Goal: Use online tool/utility: Utilize a website feature to perform a specific function

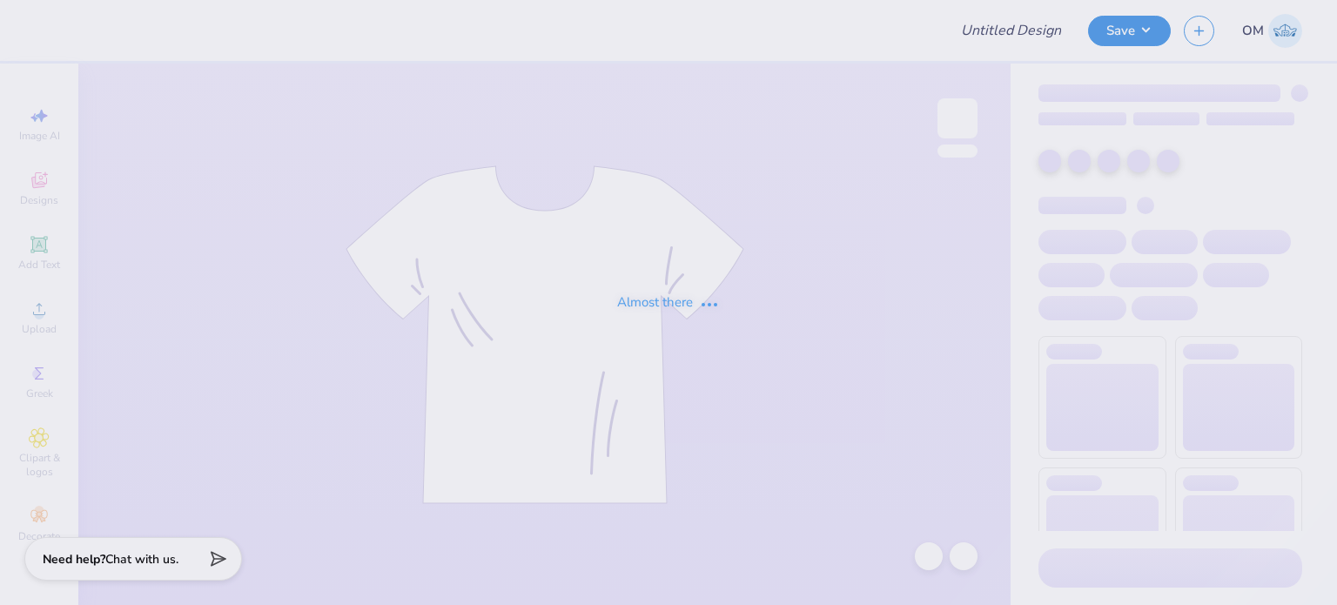
type input "Merch for ADC"
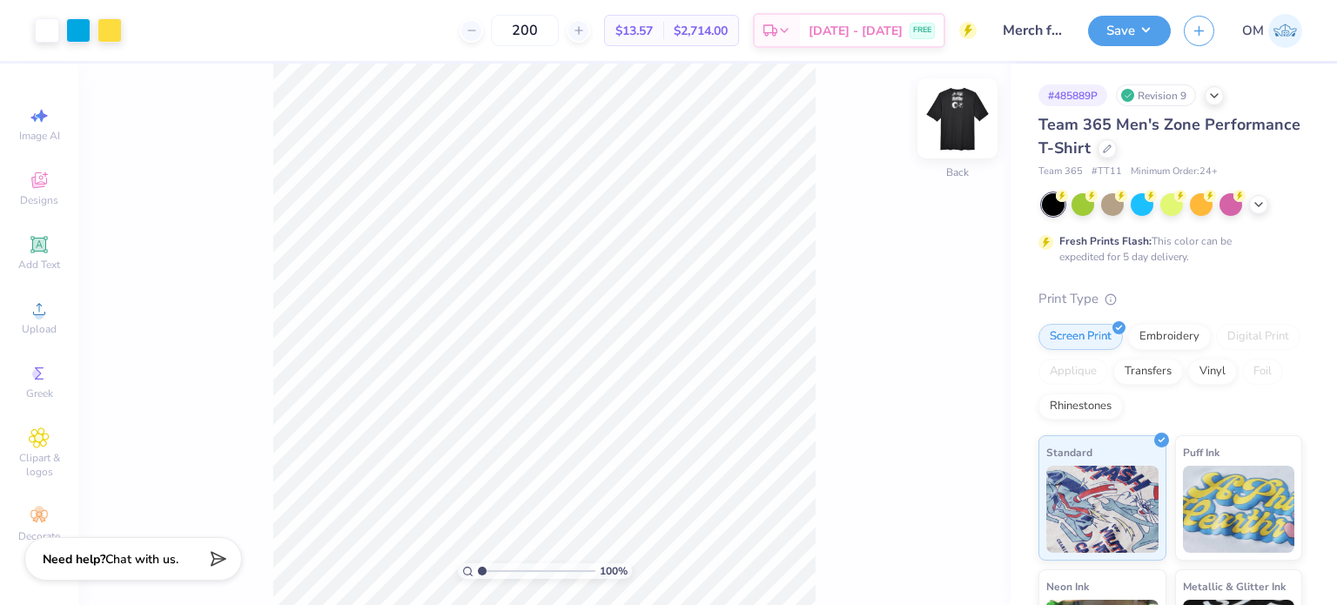
click at [971, 124] on img at bounding box center [958, 119] width 70 height 70
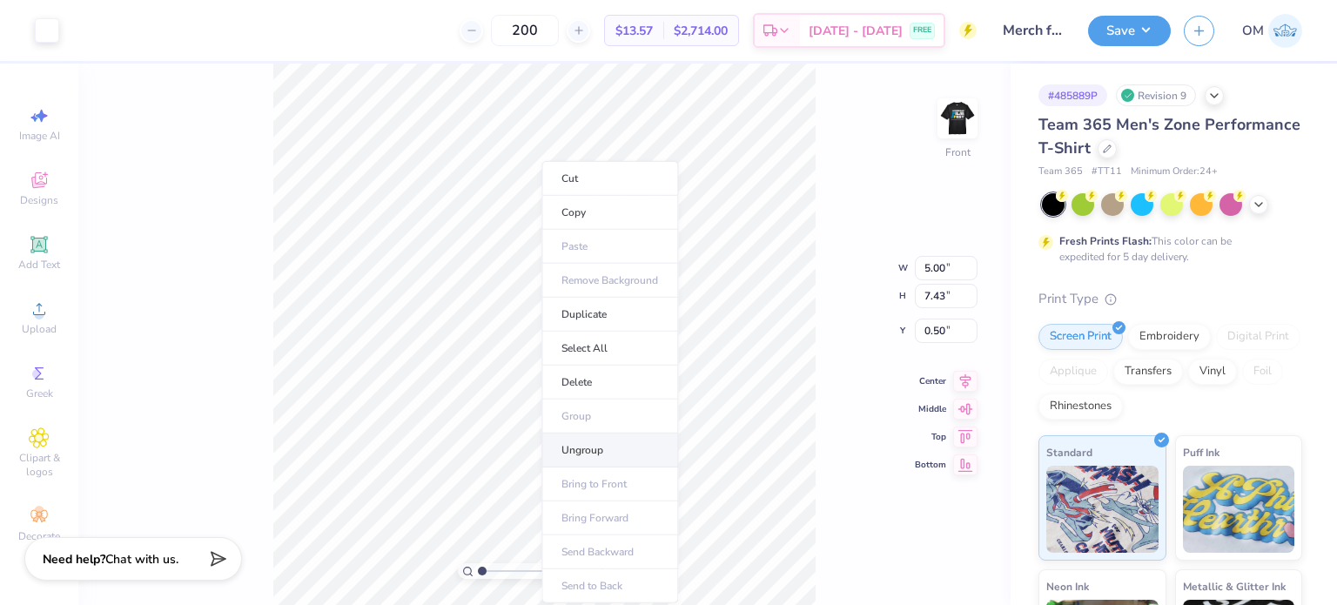
click at [581, 440] on li "Ungroup" at bounding box center [609, 450] width 137 height 34
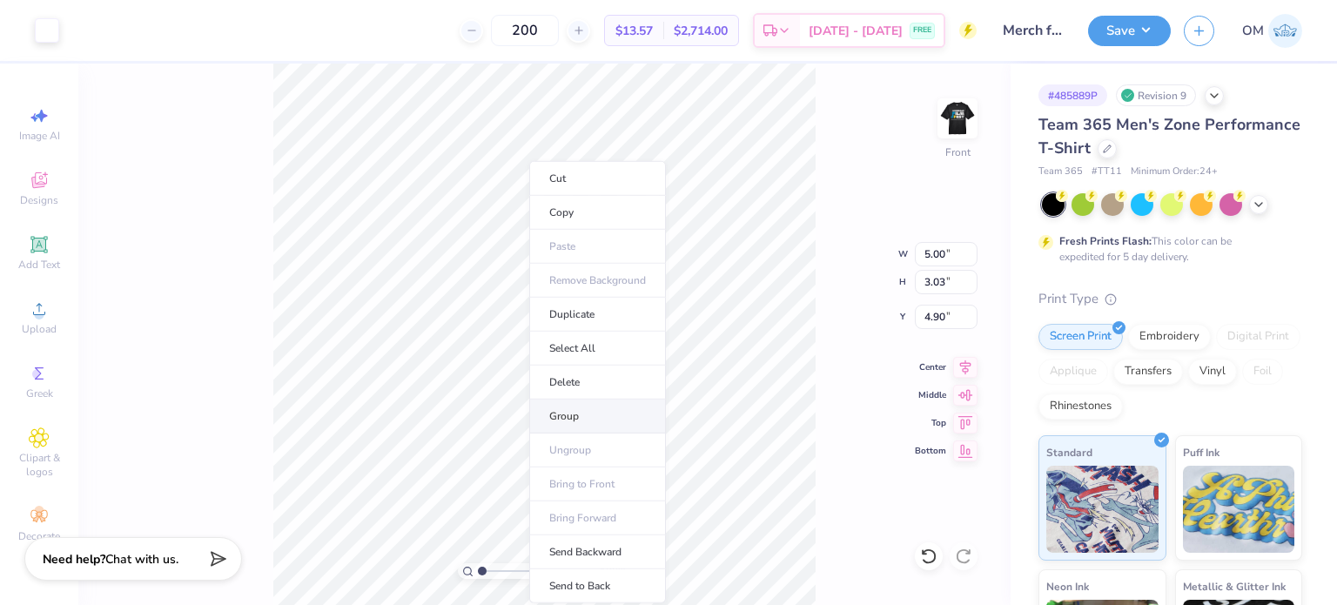
click at [581, 403] on li "Group" at bounding box center [597, 416] width 137 height 34
type input "4.71"
type input "1.70"
type input "2.72"
click at [590, 404] on li "Group" at bounding box center [603, 416] width 137 height 34
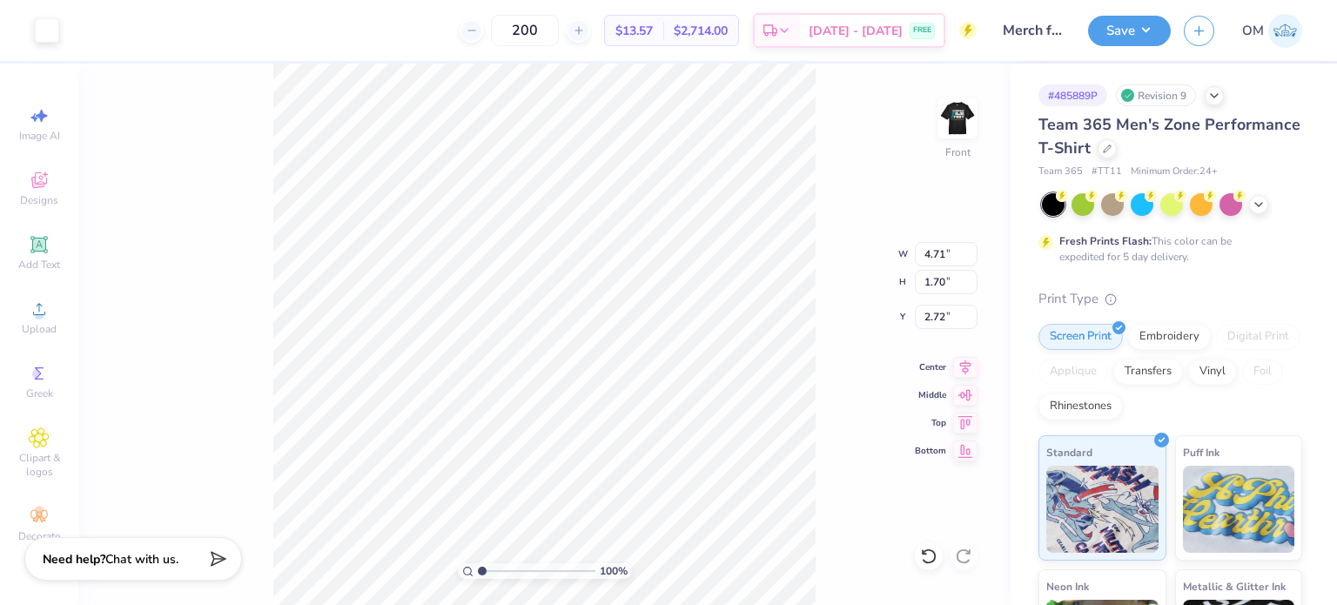
type input "4.82"
type input "1.51"
type input "0.50"
click at [578, 399] on li "Group" at bounding box center [611, 401] width 137 height 34
type input "3.03"
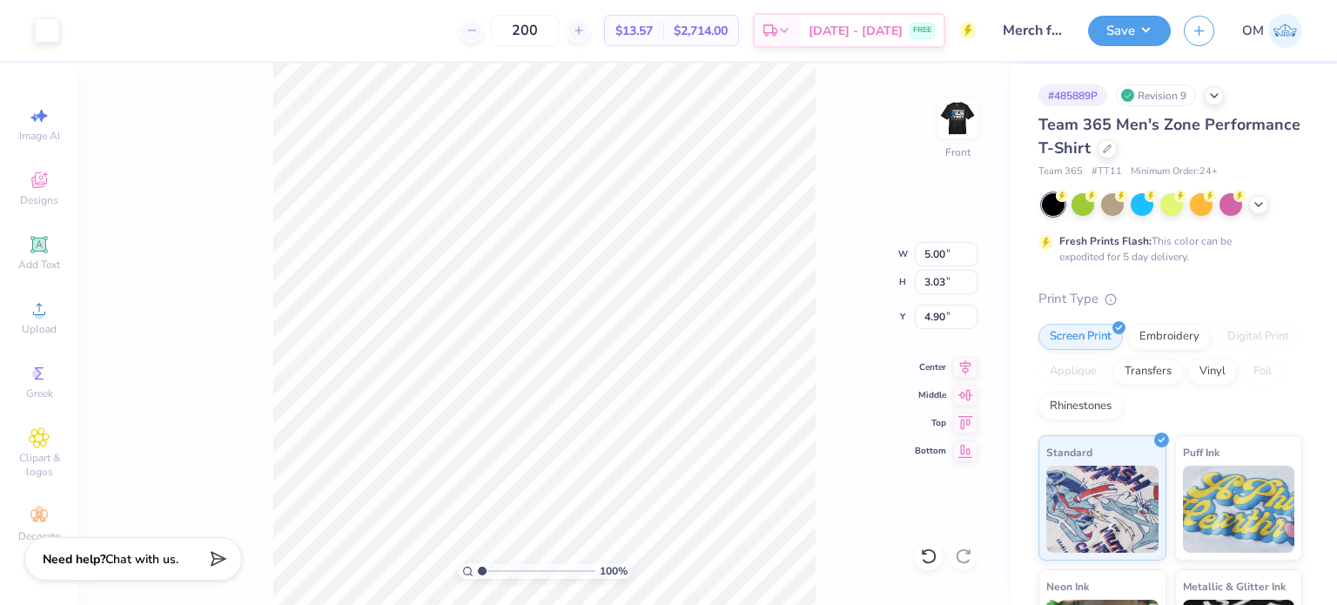
type input "7.43"
type input "8.01"
type input "4.48"
type input "1.01"
type input "4.96"
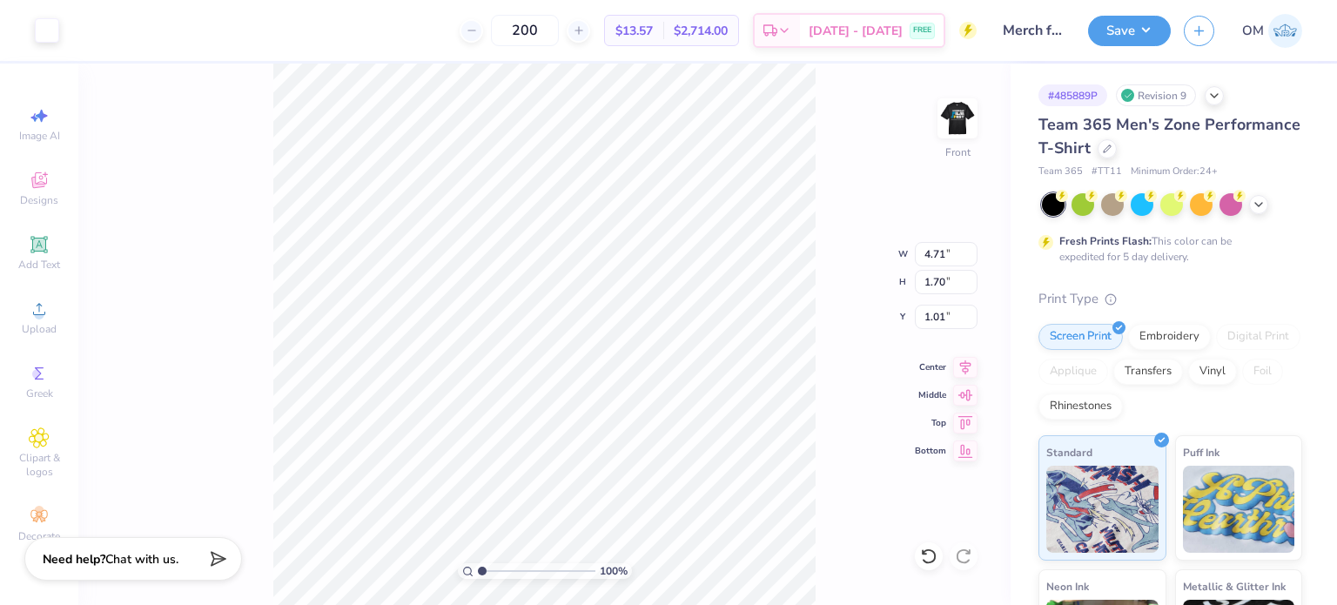
type input "1.79"
type input "3.72"
type input "1.05"
type input "4.48"
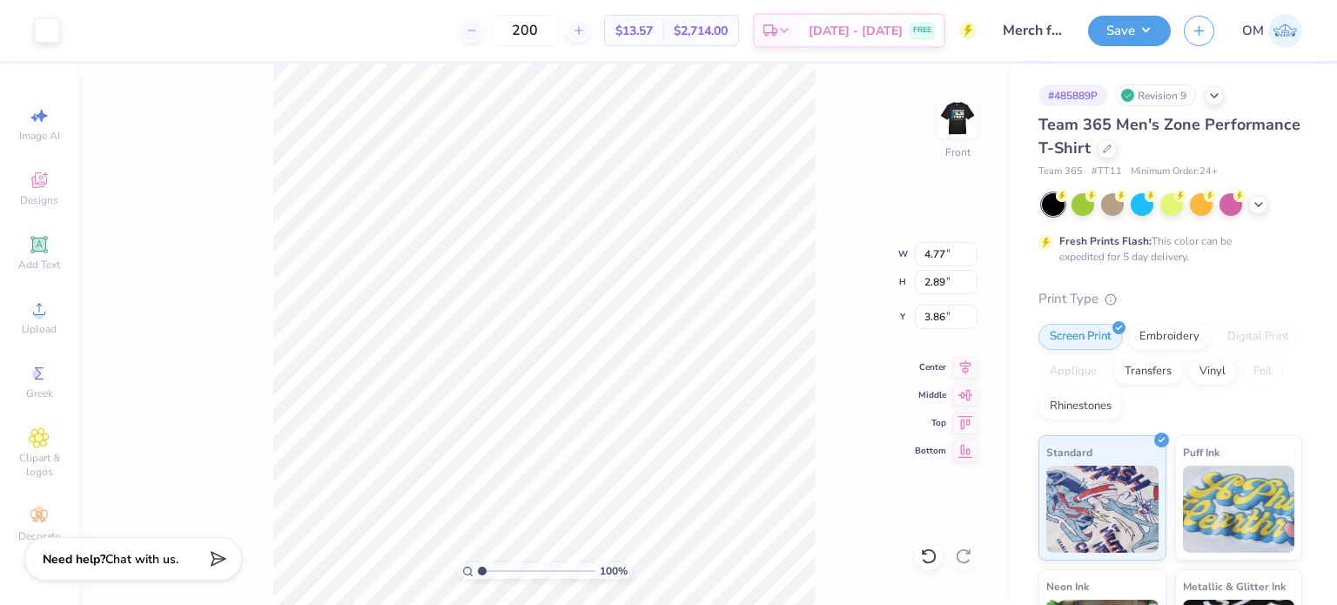
type input "4.77"
type input "2.89"
type input "3.86"
click at [1144, 25] on button "Save" at bounding box center [1129, 28] width 83 height 30
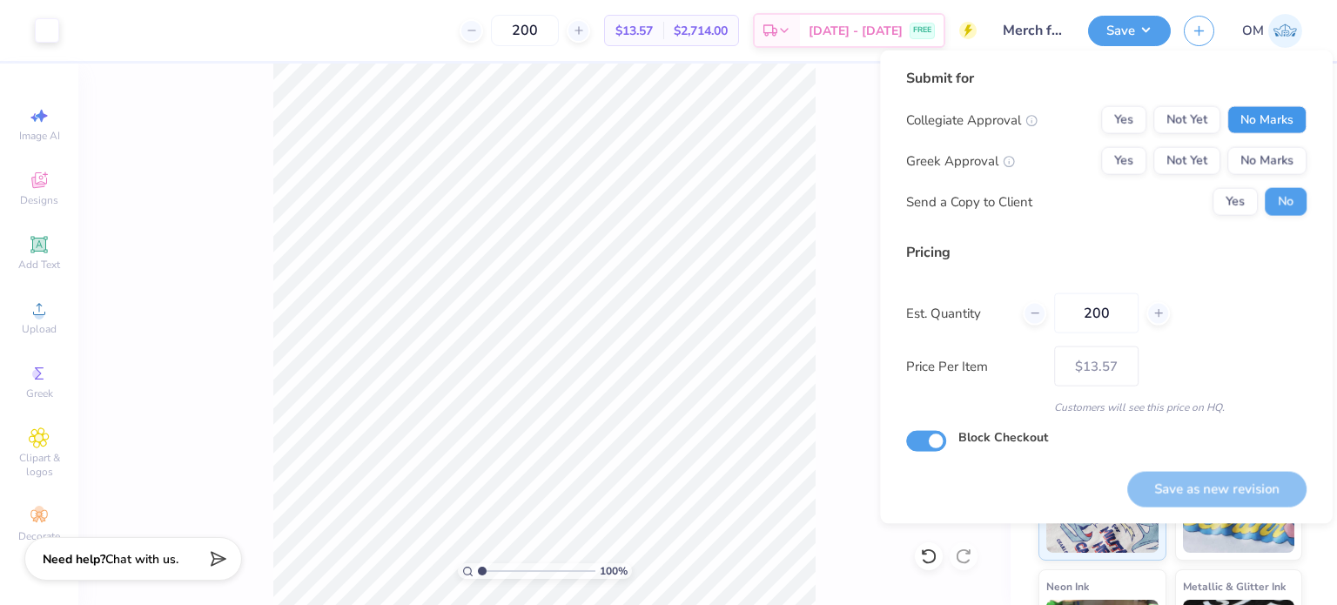
click at [1257, 124] on button "No Marks" at bounding box center [1266, 120] width 79 height 28
click at [1260, 147] on button "No Marks" at bounding box center [1266, 161] width 79 height 28
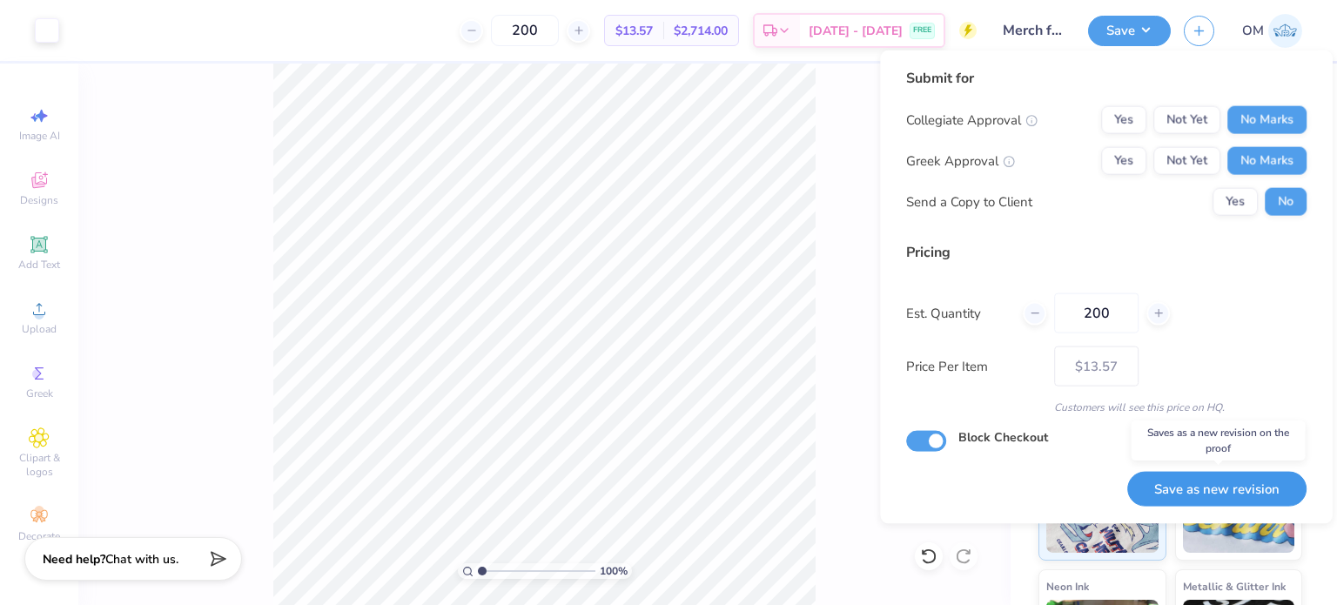
click at [1212, 488] on button "Save as new revision" at bounding box center [1216, 489] width 179 height 36
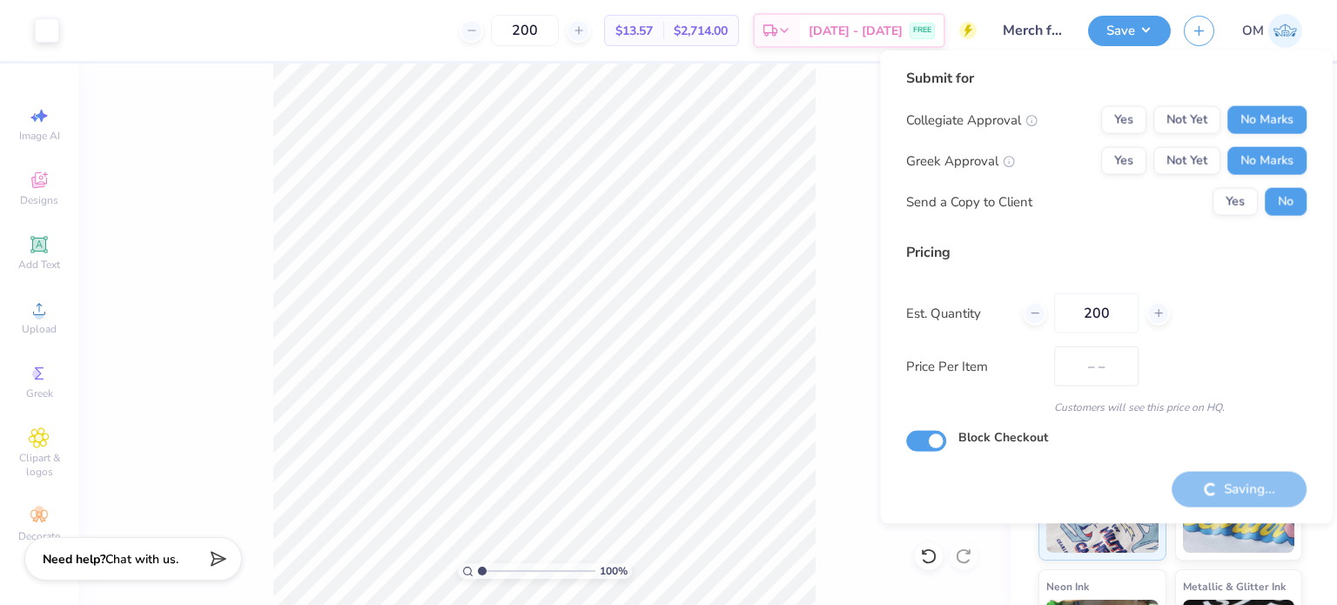
type input "$13.57"
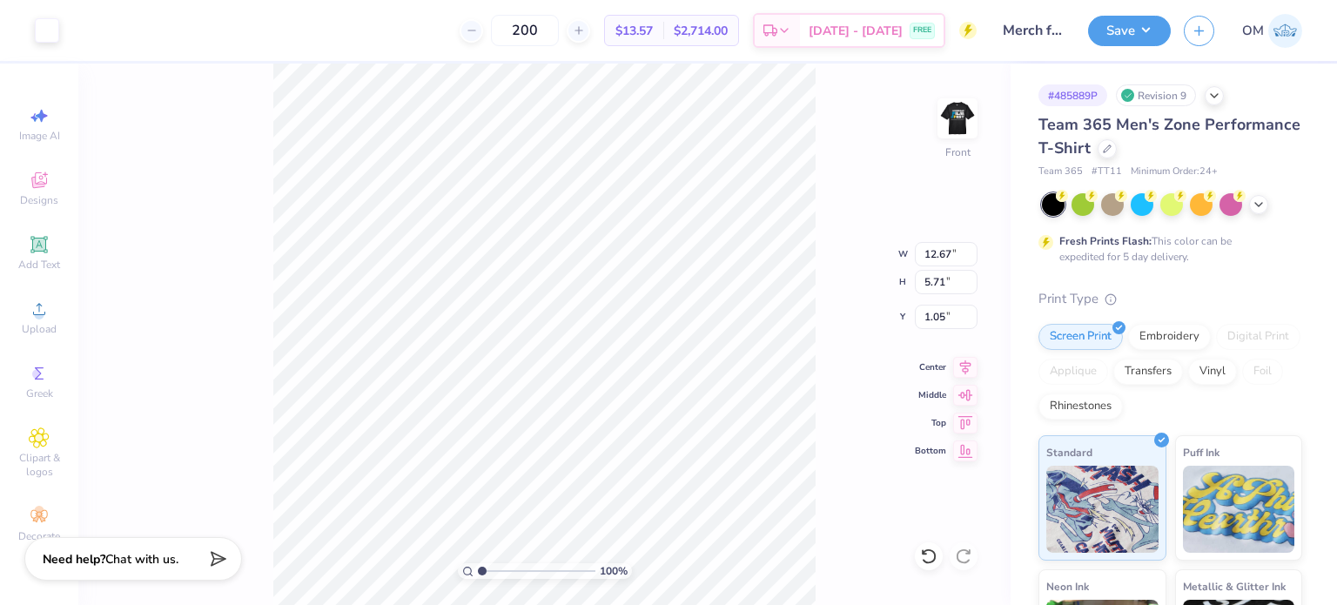
type input "3.00"
click at [1110, 38] on button "Save" at bounding box center [1129, 28] width 83 height 30
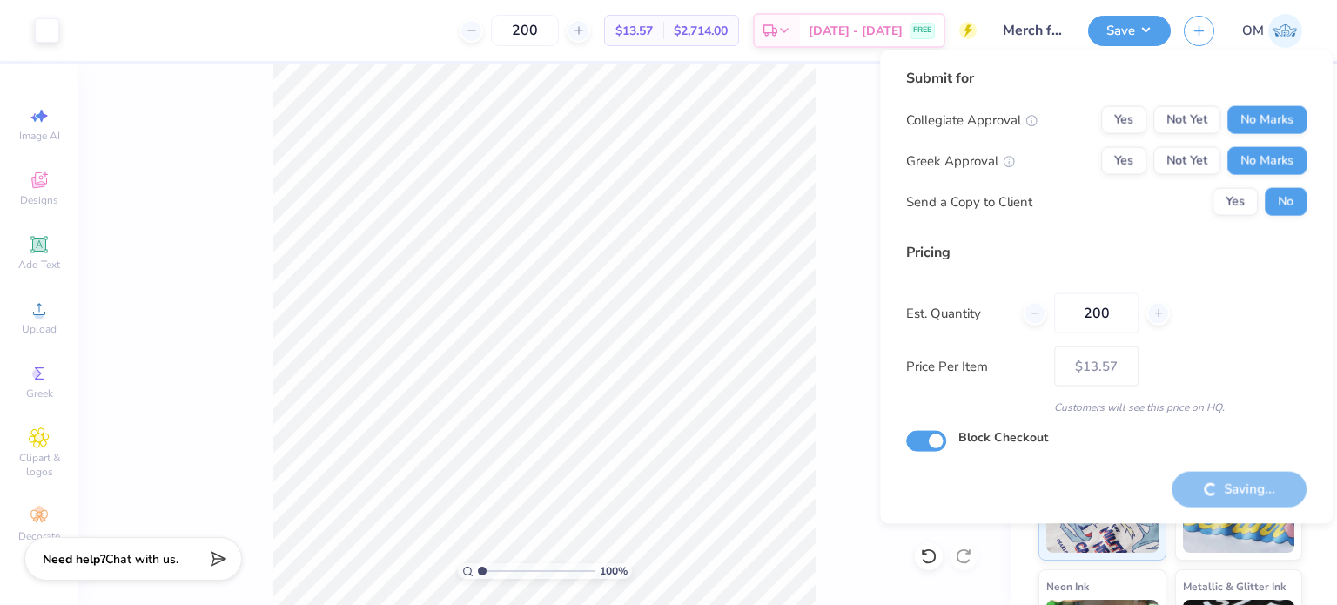
click at [825, 212] on div "100 % Front" at bounding box center [544, 334] width 932 height 541
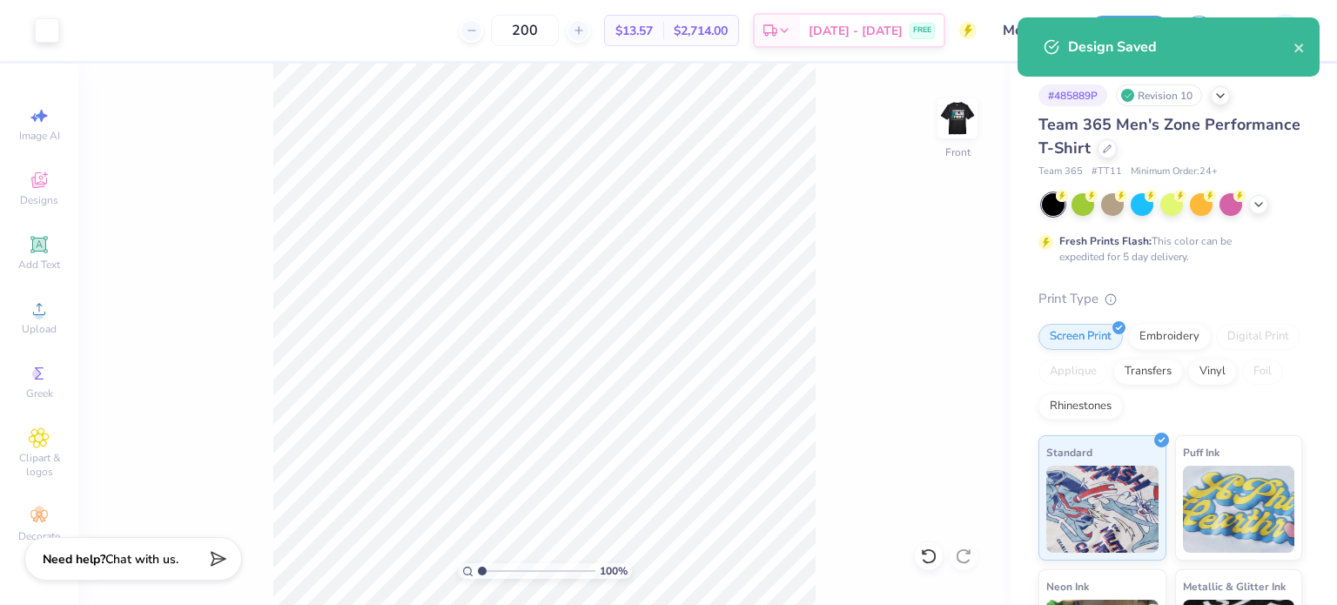
click at [895, 254] on div "100 % Front" at bounding box center [544, 334] width 932 height 541
click at [963, 187] on div "100 % Front" at bounding box center [544, 334] width 932 height 541
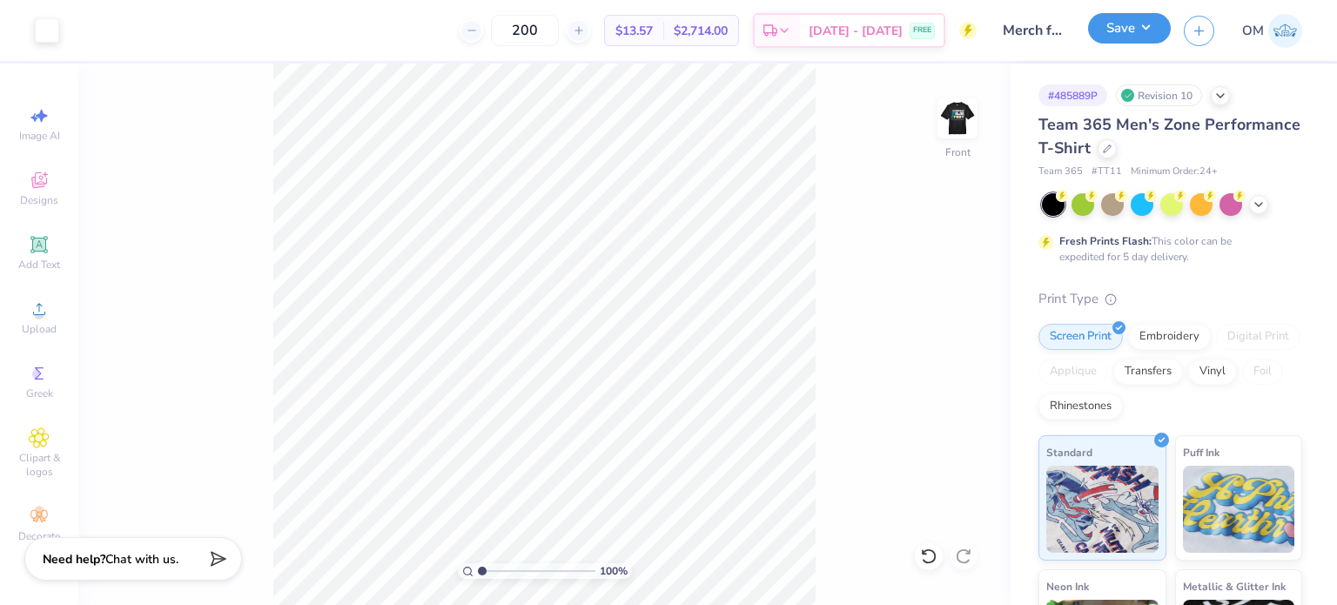
click at [1144, 31] on button "Save" at bounding box center [1129, 28] width 83 height 30
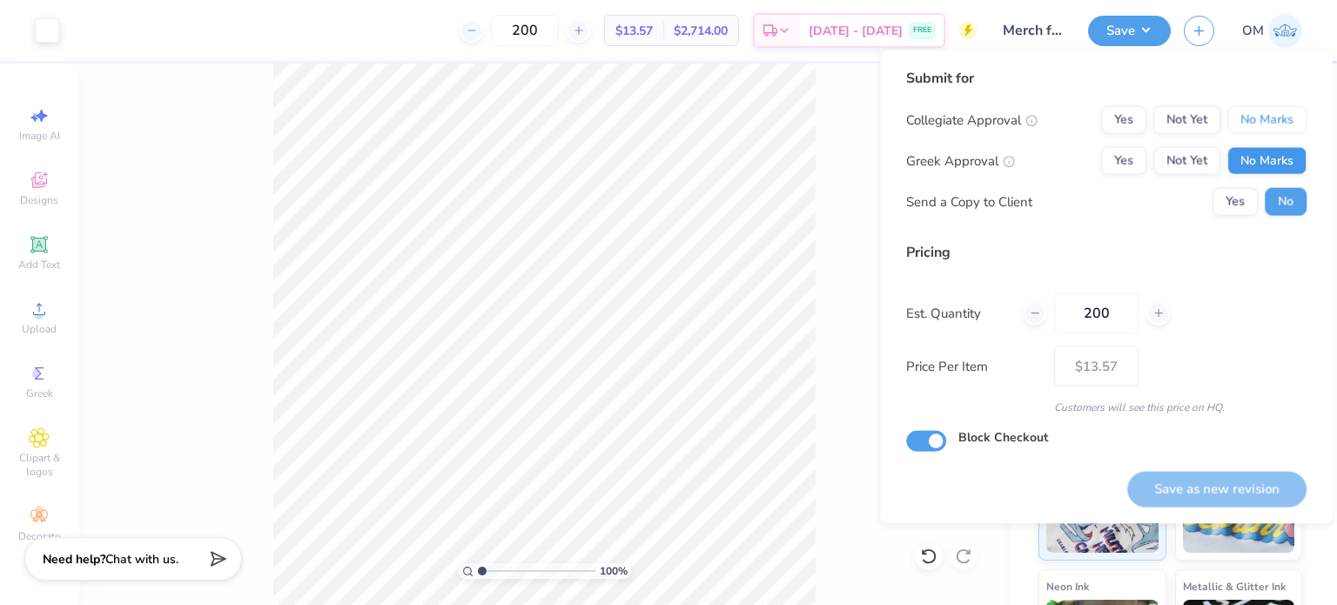
drag, startPoint x: 1245, startPoint y: 115, endPoint x: 1262, endPoint y: 172, distance: 60.0
click at [1262, 172] on div "Collegiate Approval Yes Not Yet No Marks Greek Approval Yes Not Yet No Marks Se…" at bounding box center [1106, 161] width 400 height 110
click at [1262, 172] on button "No Marks" at bounding box center [1266, 161] width 79 height 28
click at [1249, 124] on button "No Marks" at bounding box center [1266, 120] width 79 height 28
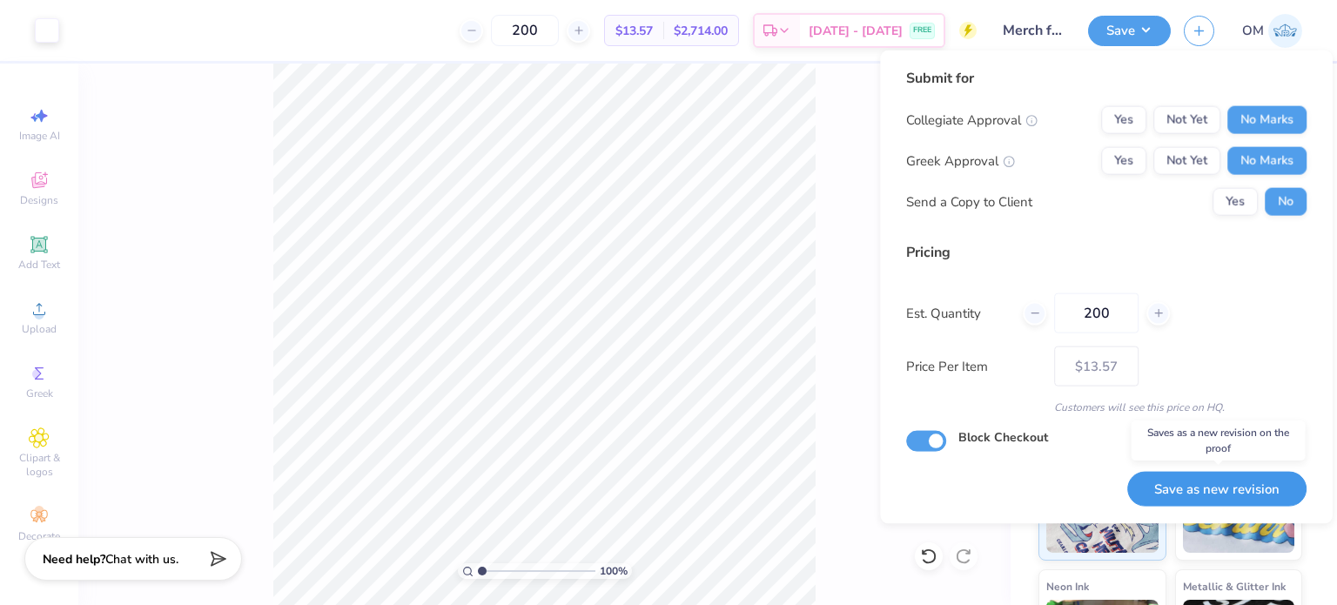
click at [1204, 487] on button "Save as new revision" at bounding box center [1216, 489] width 179 height 36
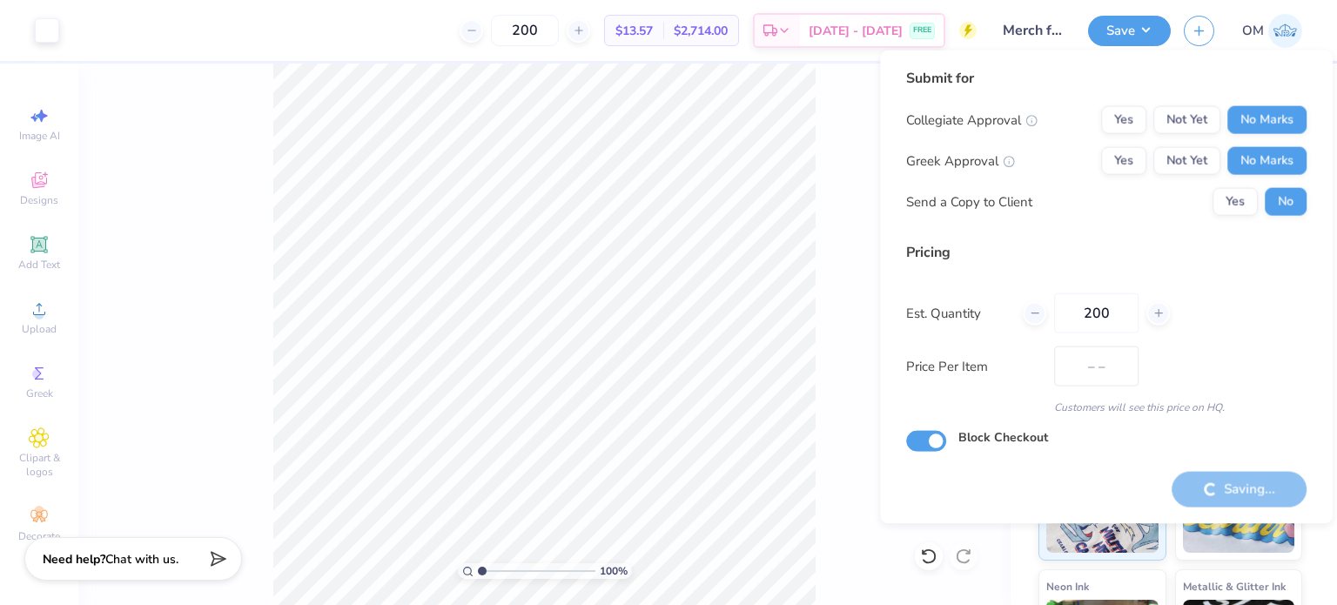
type input "$13.57"
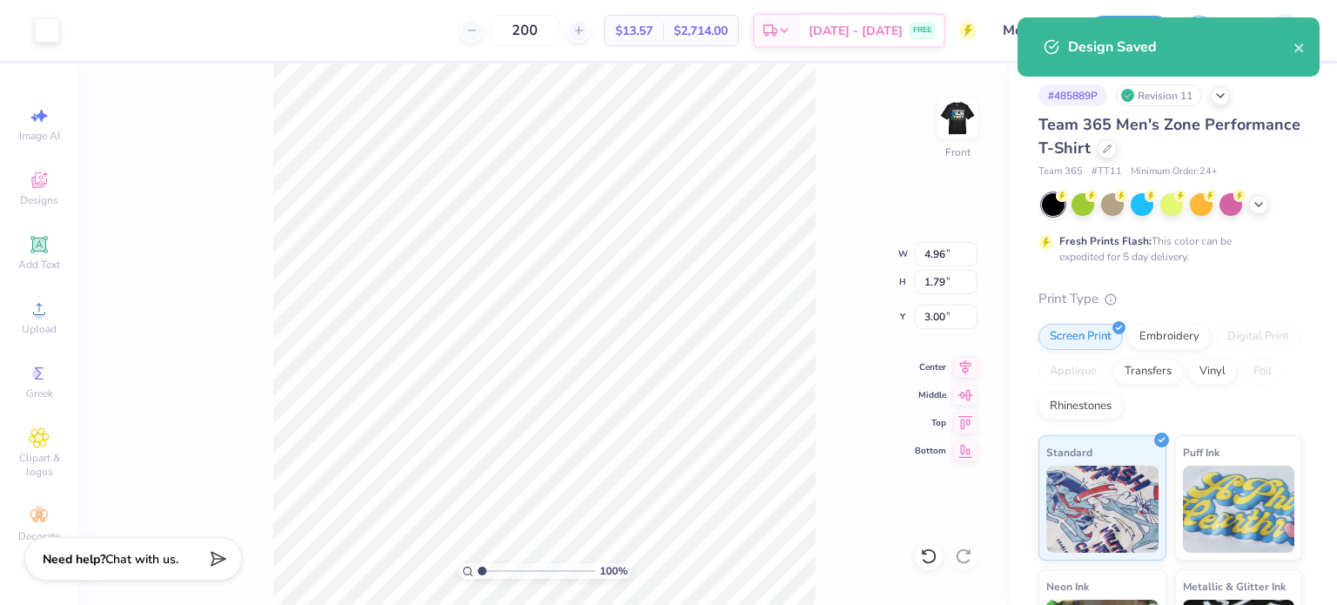
type input "6.63"
type input "2.39"
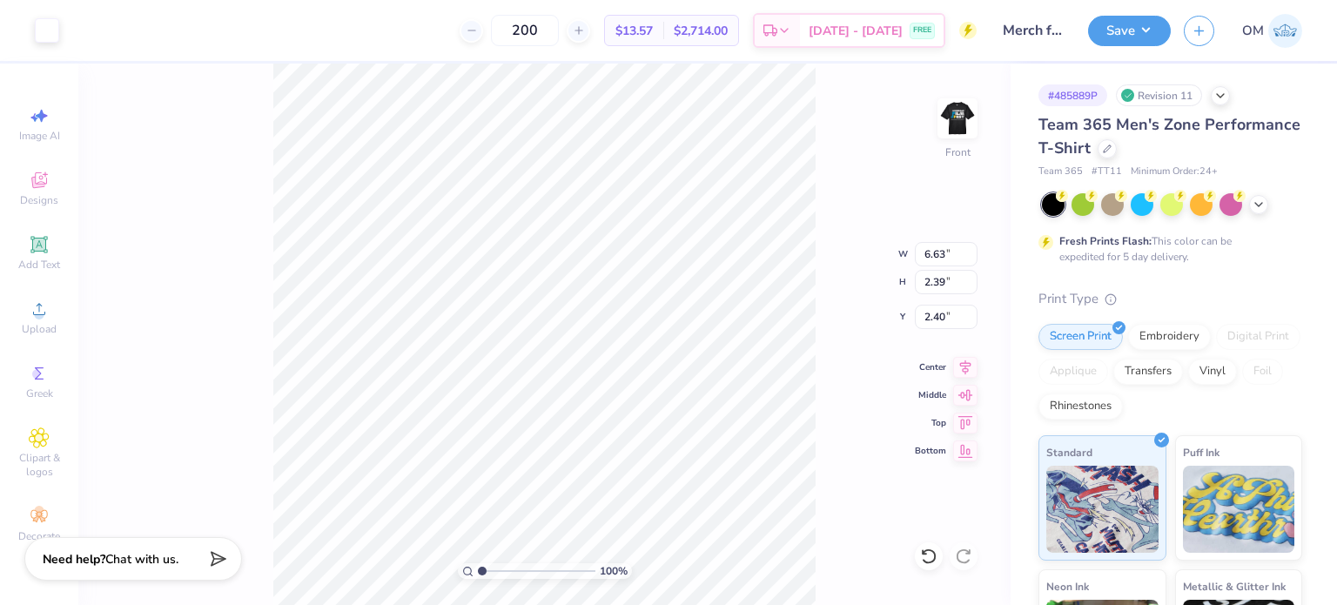
type input "2.23"
type input "6.50"
type input "4.82"
type input "1.47"
type input "4.77"
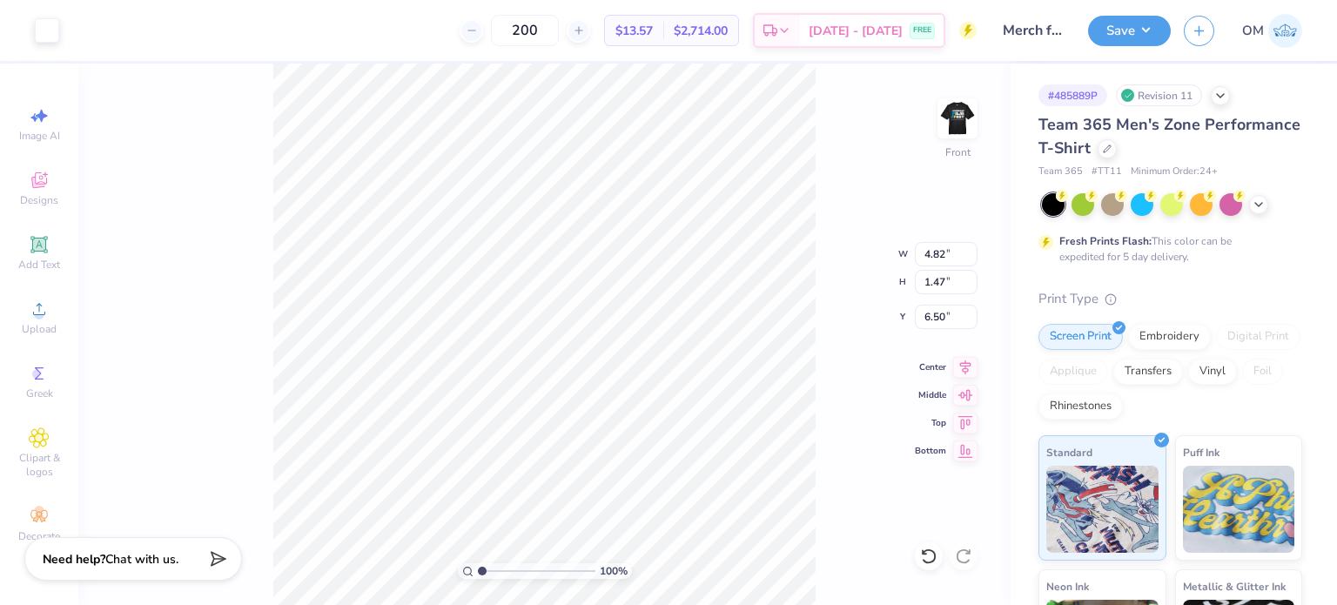
type input "2.89"
type input "5.81"
type input "4.23"
type input "2.56"
type input "5.95"
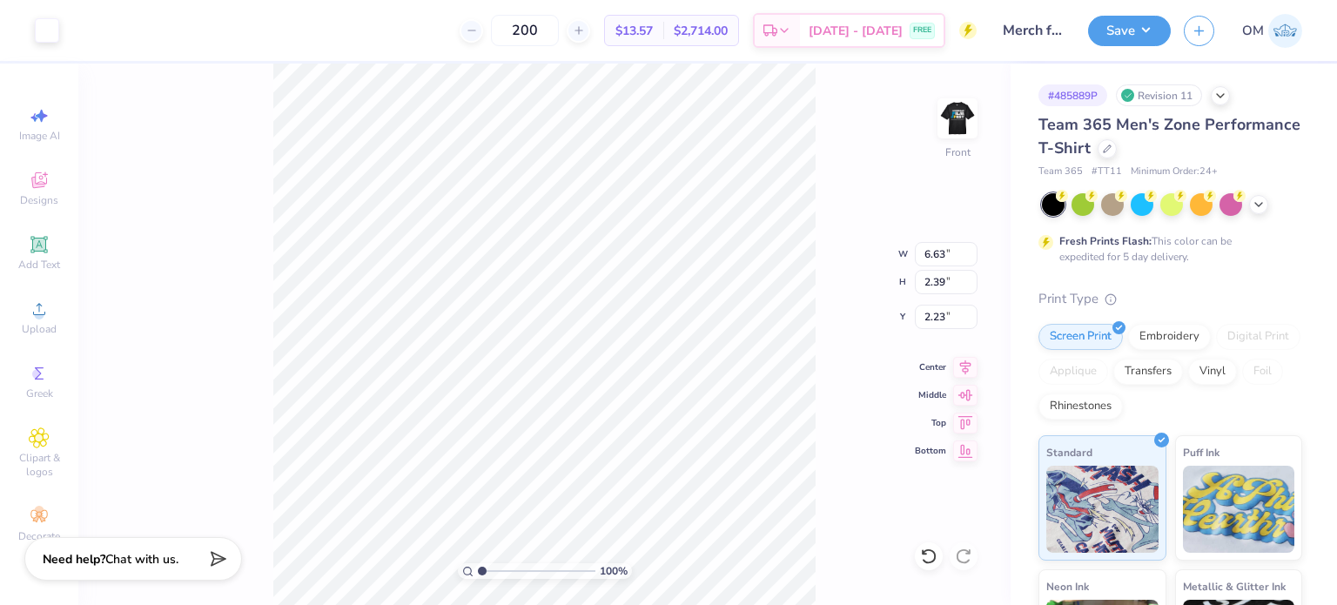
type input "2.19"
type input "1.15"
type input "6.50"
type input "4.71"
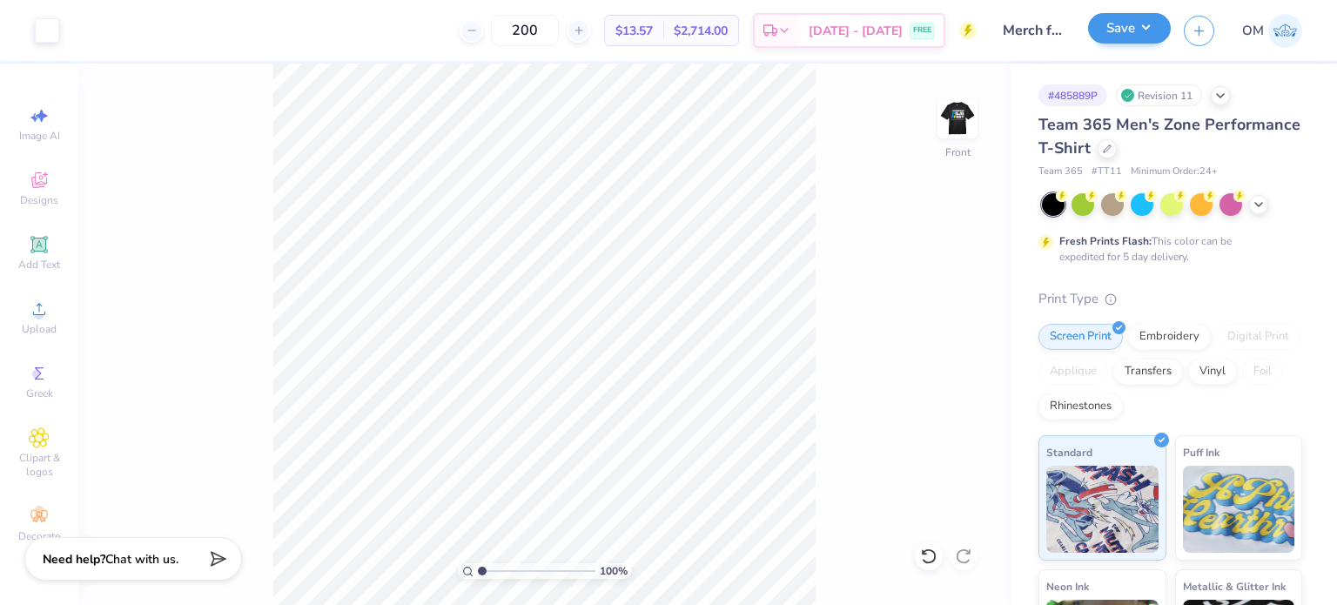
drag, startPoint x: 1171, startPoint y: 15, endPoint x: 1152, endPoint y: 18, distance: 19.5
click at [1152, 18] on div "Save OM" at bounding box center [1212, 30] width 249 height 61
click at [1152, 18] on button "Save" at bounding box center [1129, 28] width 83 height 30
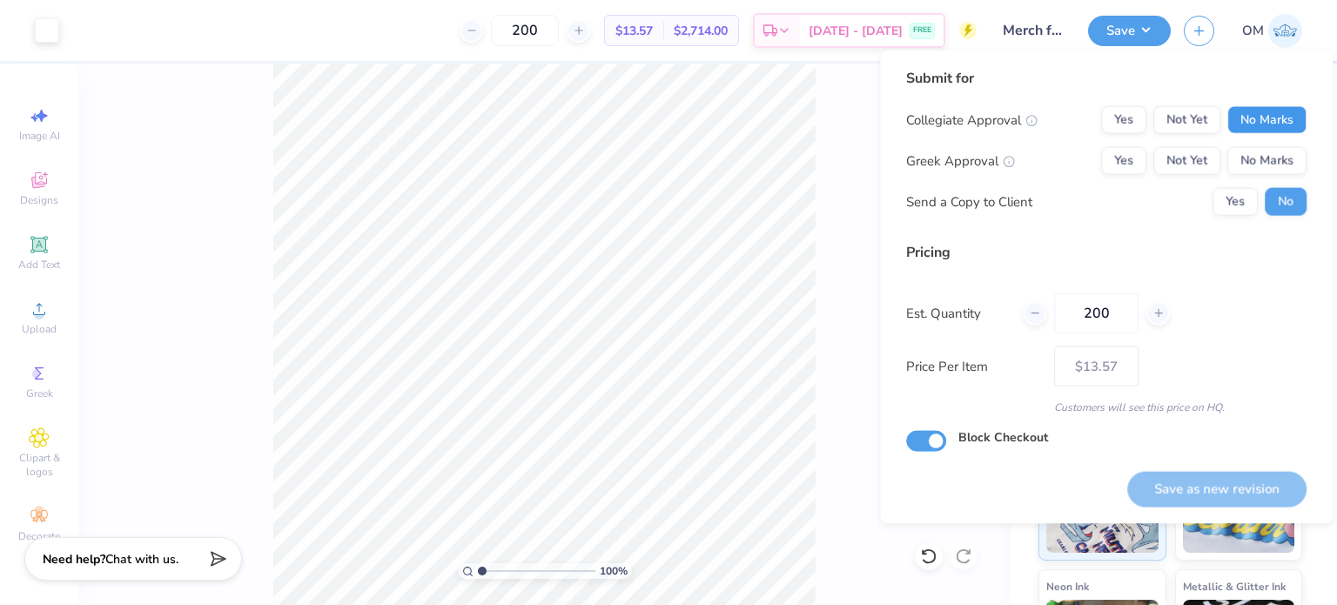
click at [1259, 107] on button "No Marks" at bounding box center [1266, 120] width 79 height 28
click at [1271, 144] on div "Collegiate Approval Yes Not Yet No Marks Greek Approval Yes Not Yet No Marks Se…" at bounding box center [1106, 161] width 400 height 110
click at [1272, 149] on button "No Marks" at bounding box center [1266, 161] width 79 height 28
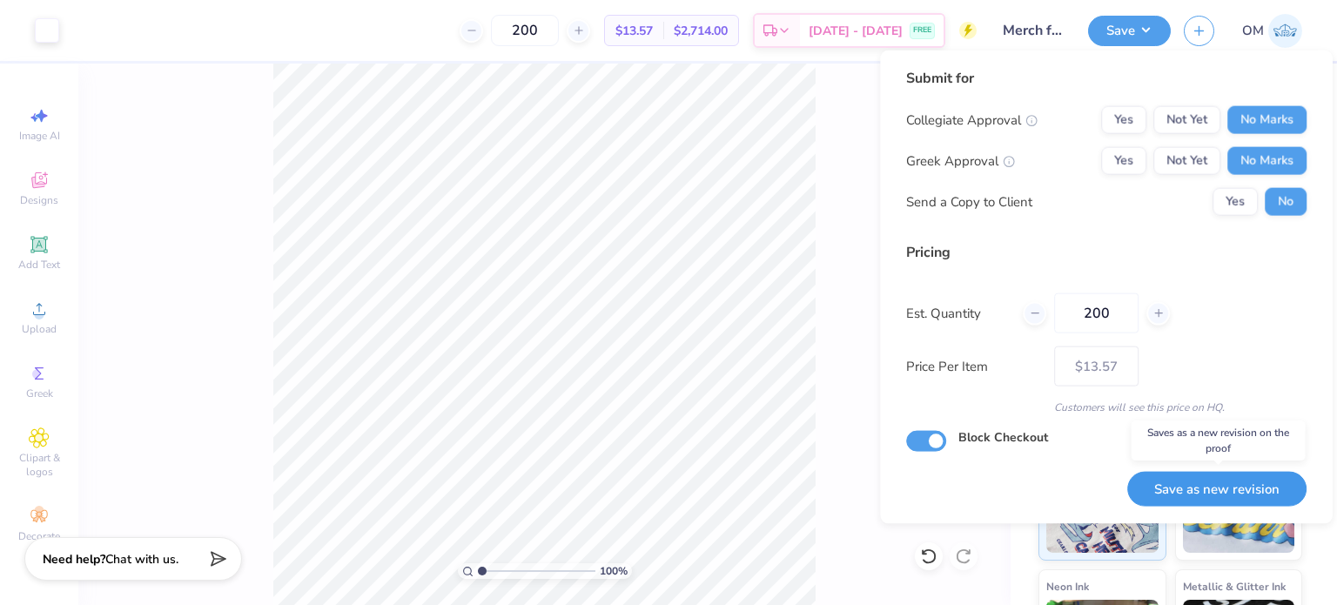
click at [1218, 477] on button "Save as new revision" at bounding box center [1216, 489] width 179 height 36
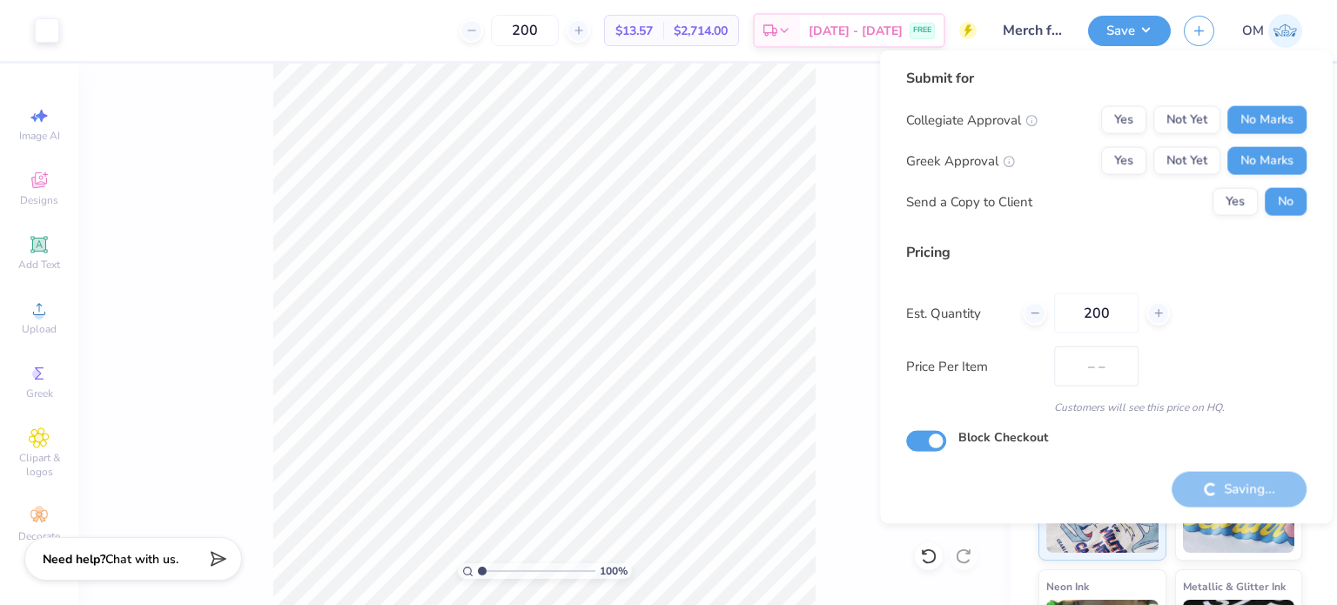
type input "$13.57"
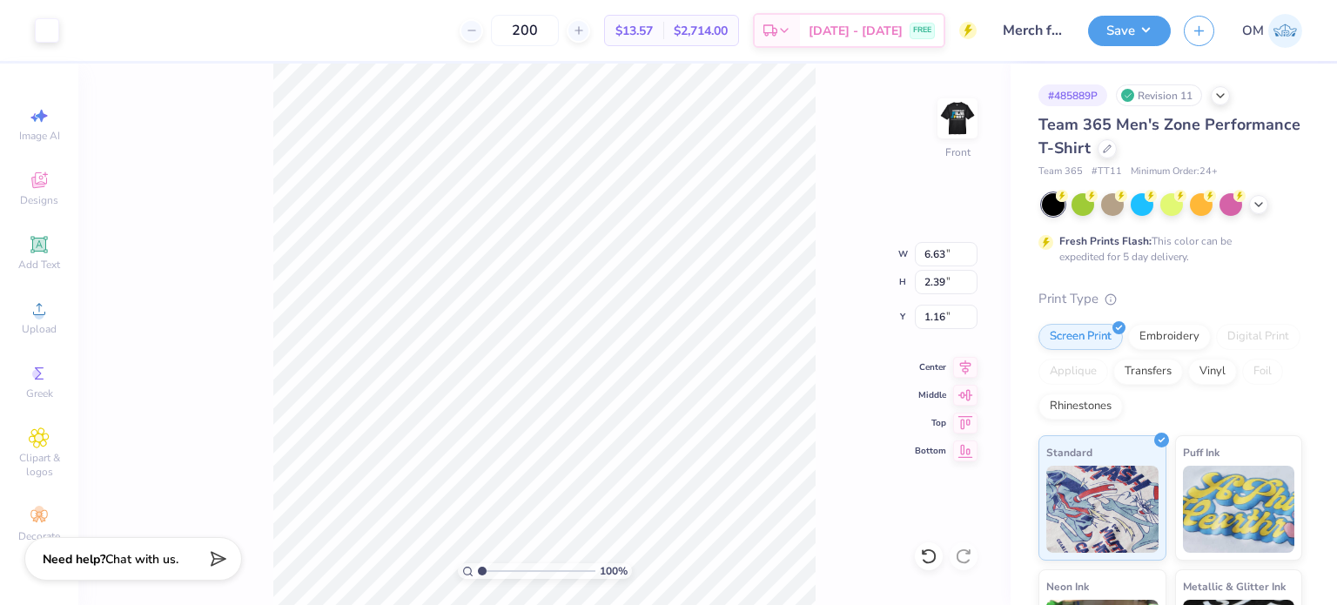
type input "4.82"
type input "1.47"
type input "5.25"
type input "3.00"
click at [1111, 33] on button "Save" at bounding box center [1129, 28] width 83 height 30
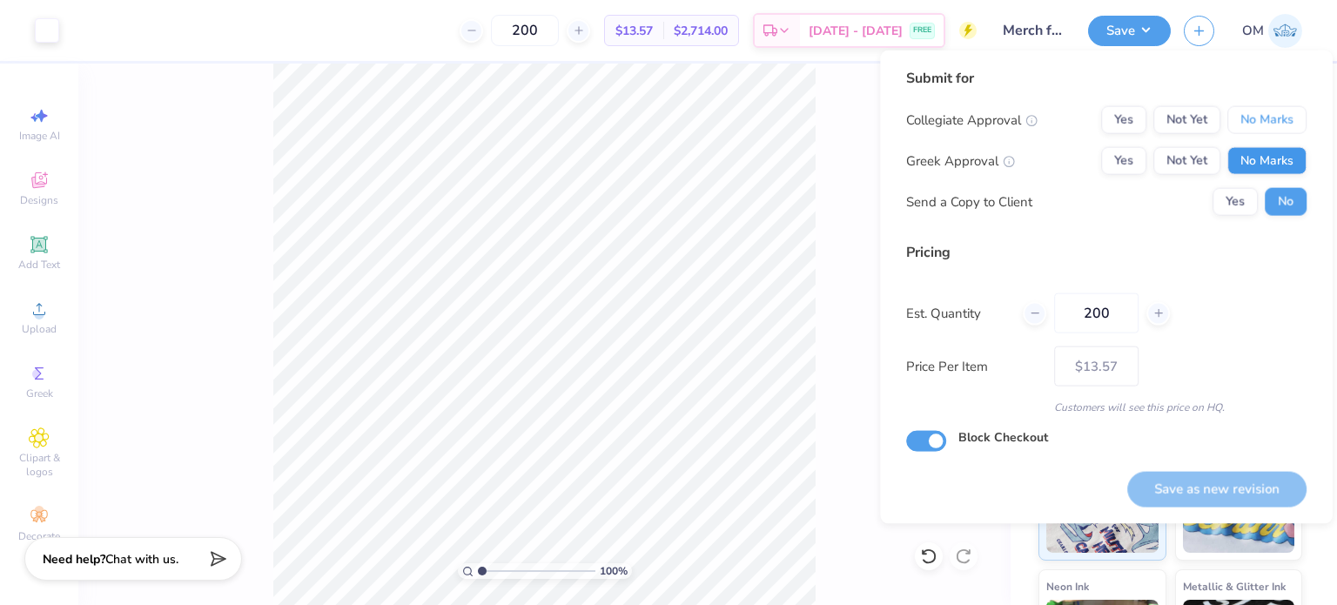
drag, startPoint x: 1256, startPoint y: 117, endPoint x: 1269, endPoint y: 166, distance: 51.3
click at [1269, 166] on div "Collegiate Approval Yes Not Yet No Marks Greek Approval Yes Not Yet No Marks Se…" at bounding box center [1106, 161] width 400 height 110
click at [1269, 166] on button "No Marks" at bounding box center [1266, 161] width 79 height 28
click at [1245, 119] on button "No Marks" at bounding box center [1266, 120] width 79 height 28
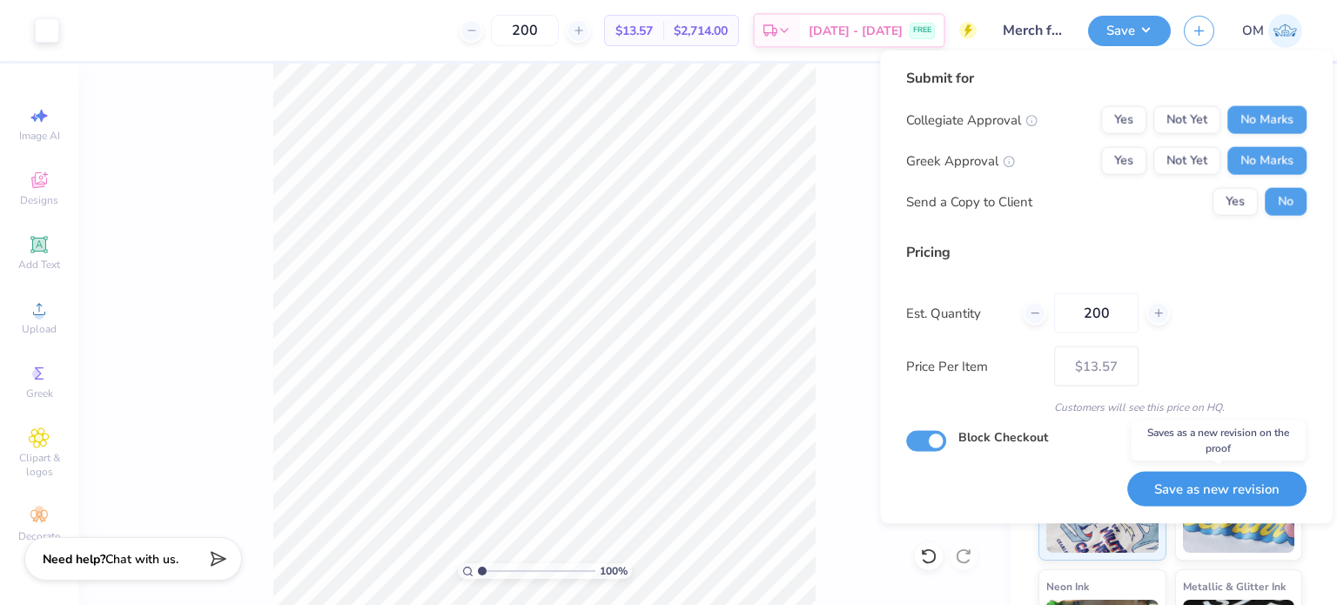
click at [1215, 494] on button "Save as new revision" at bounding box center [1216, 489] width 179 height 36
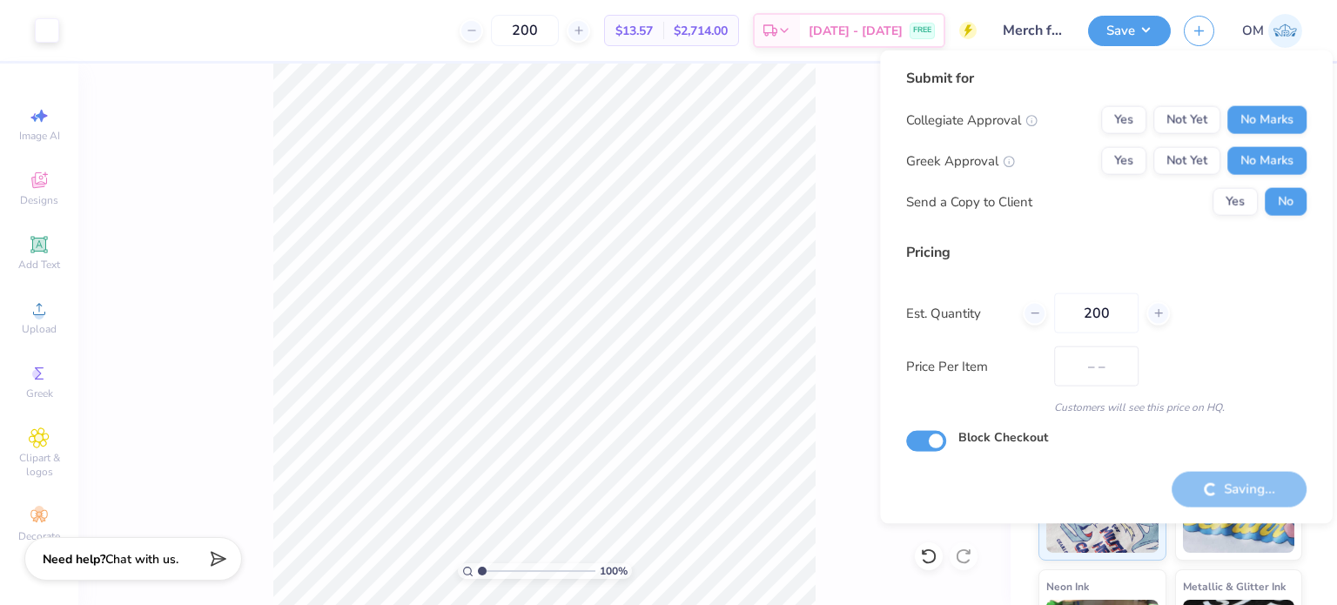
type input "$13.57"
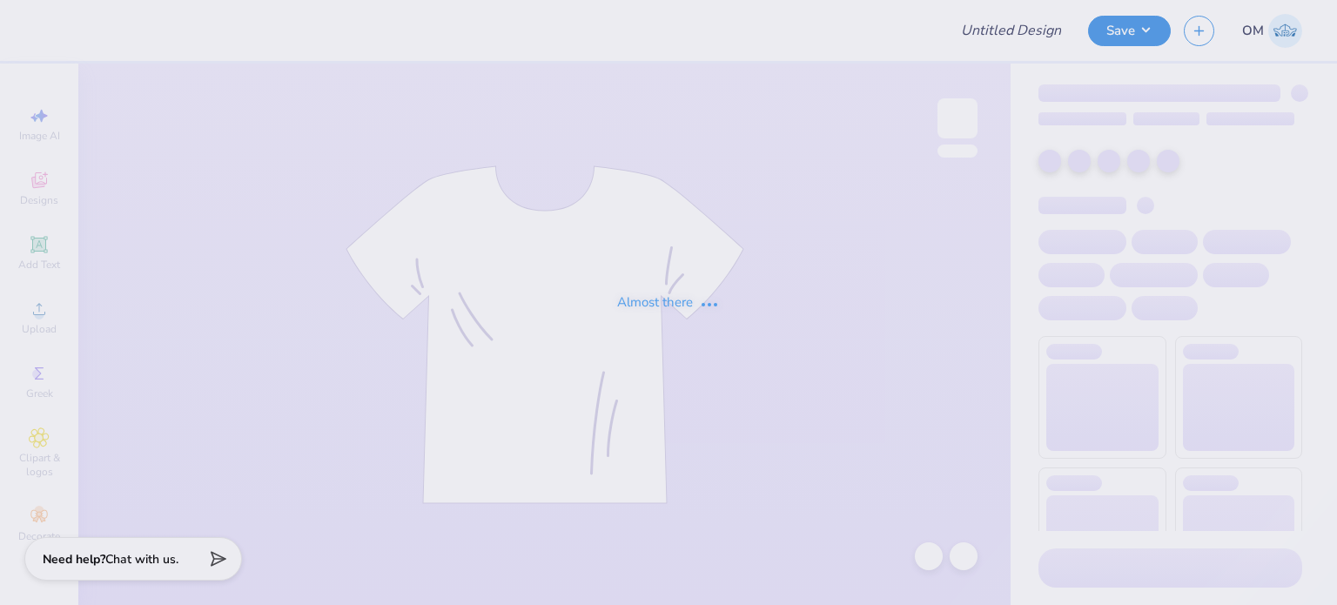
type input "Merch for ADC"
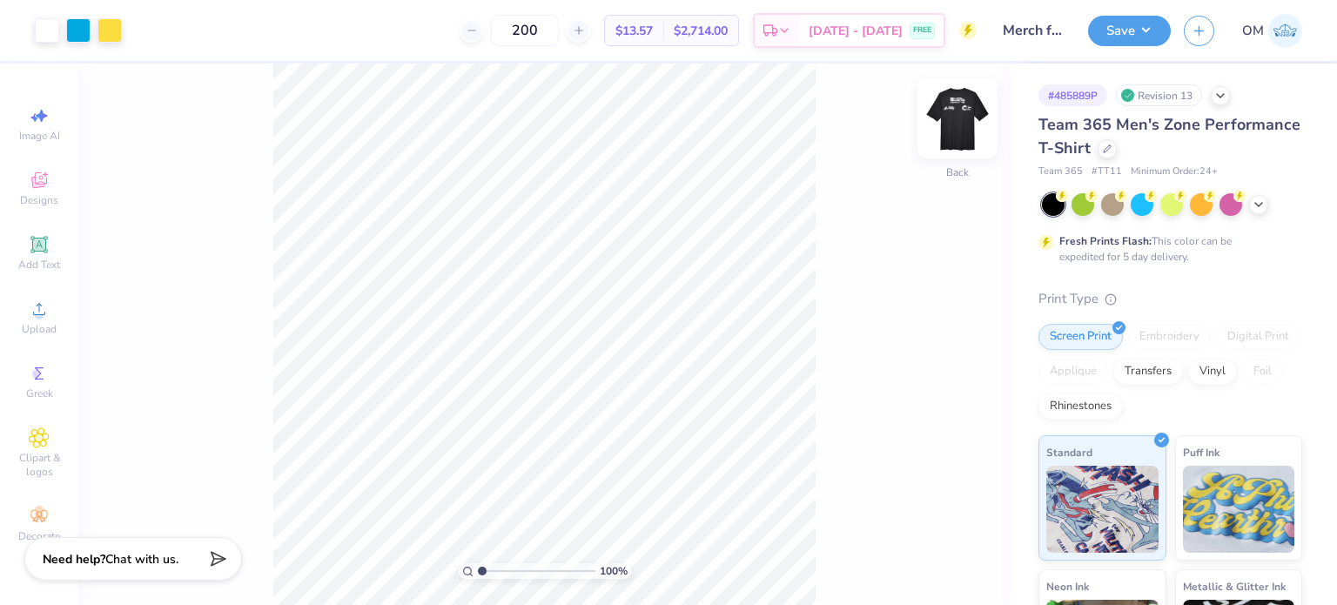
click at [962, 124] on img at bounding box center [958, 119] width 70 height 70
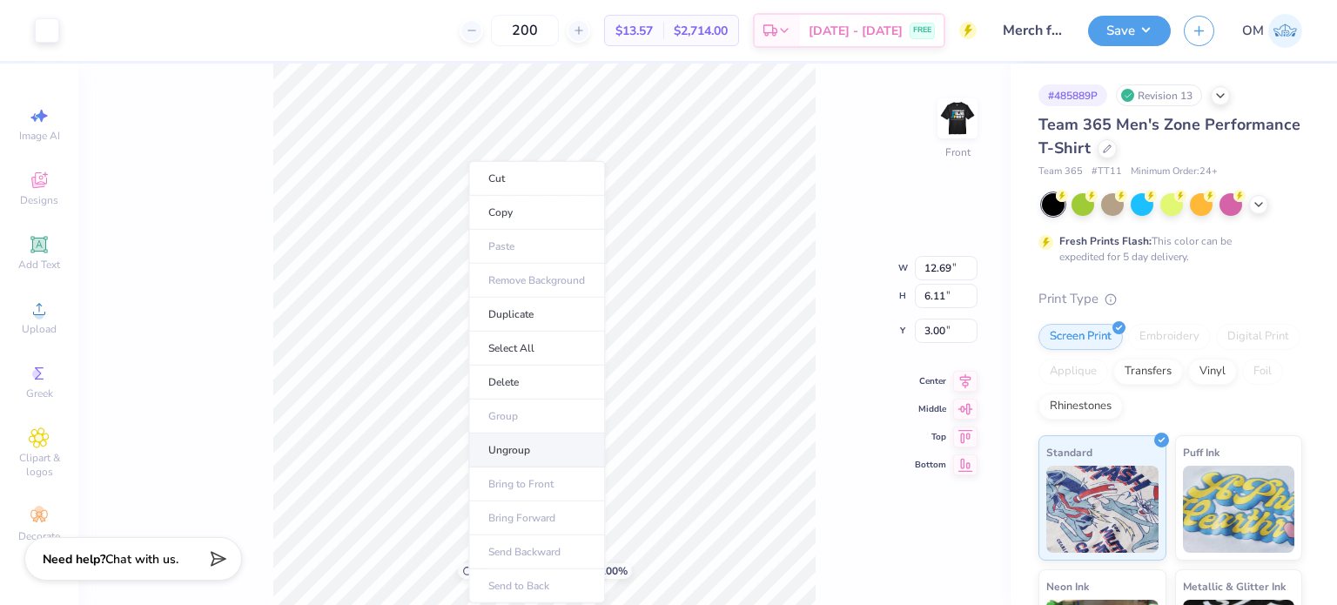
click at [522, 446] on li "Ungroup" at bounding box center [536, 450] width 137 height 34
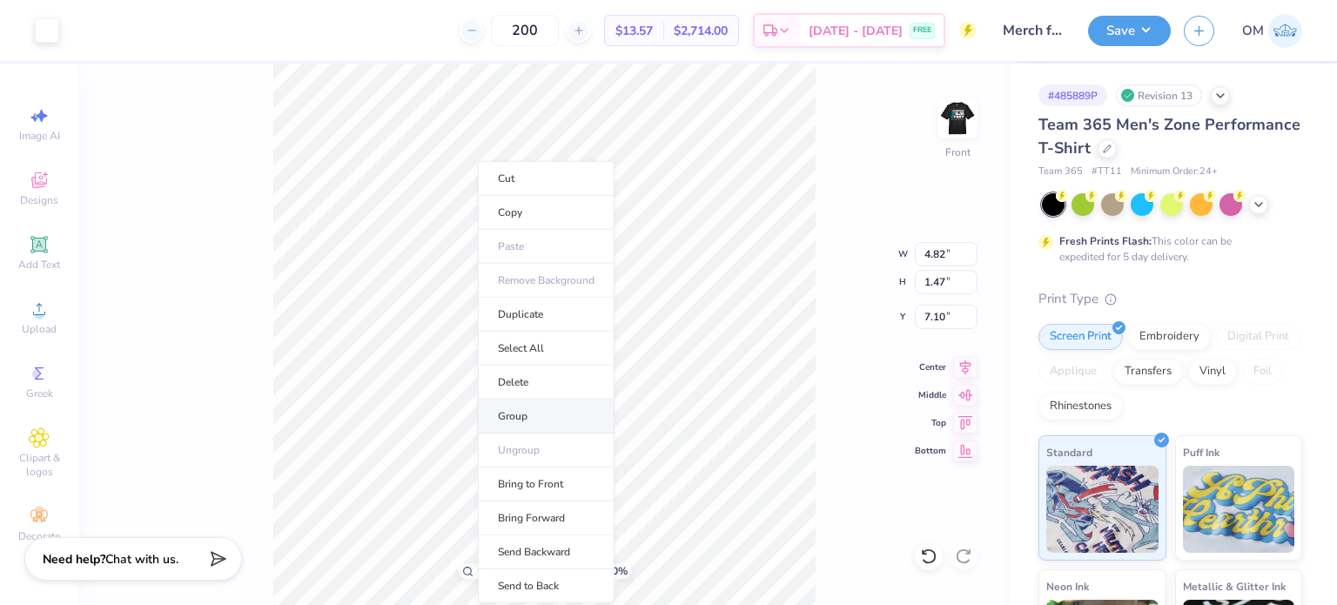
click at [535, 413] on li "Group" at bounding box center [546, 416] width 137 height 34
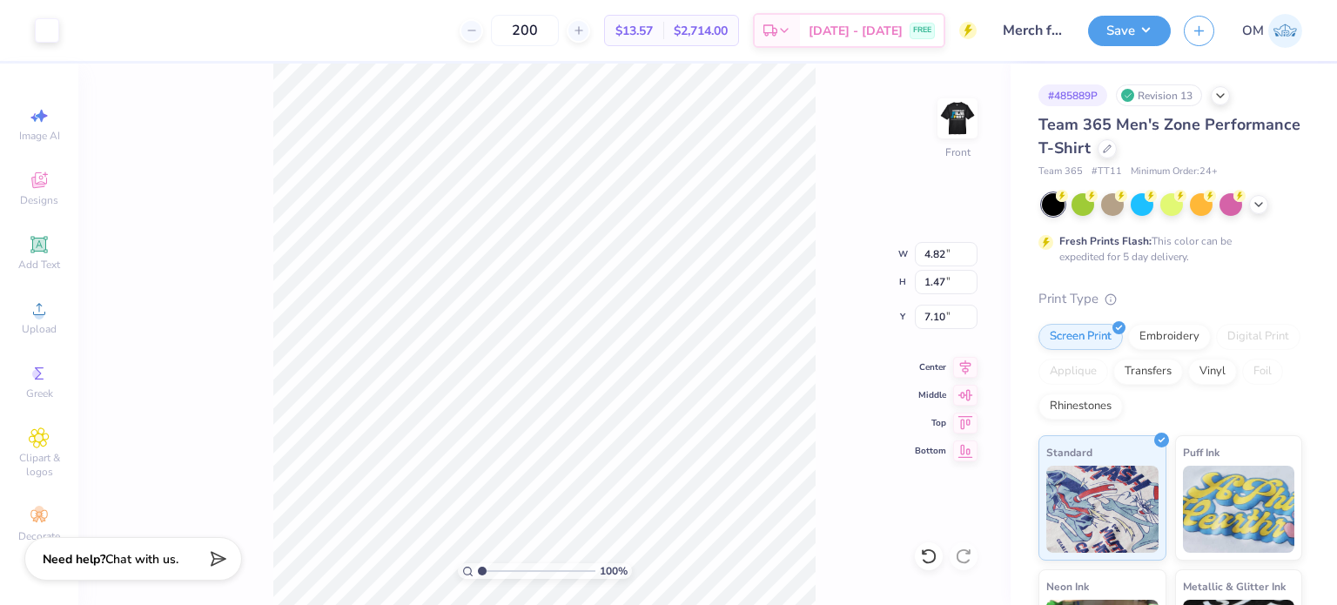
type input "4.23"
type input "2.56"
type input "6.55"
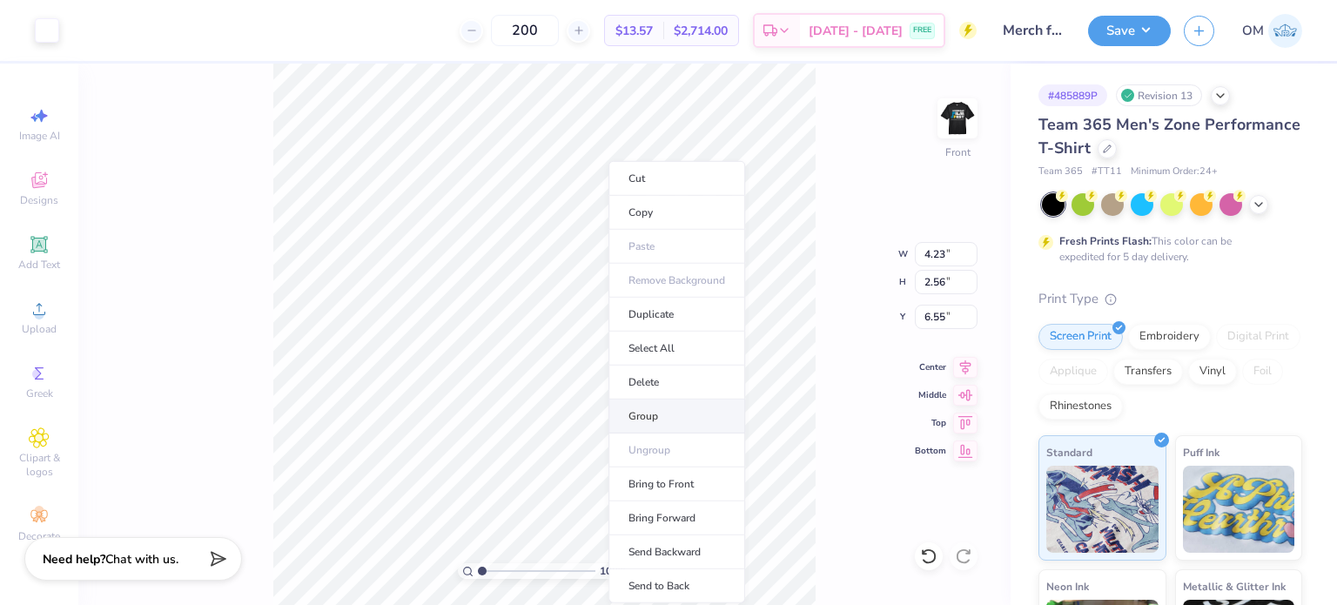
click at [681, 429] on li "Group" at bounding box center [676, 416] width 137 height 34
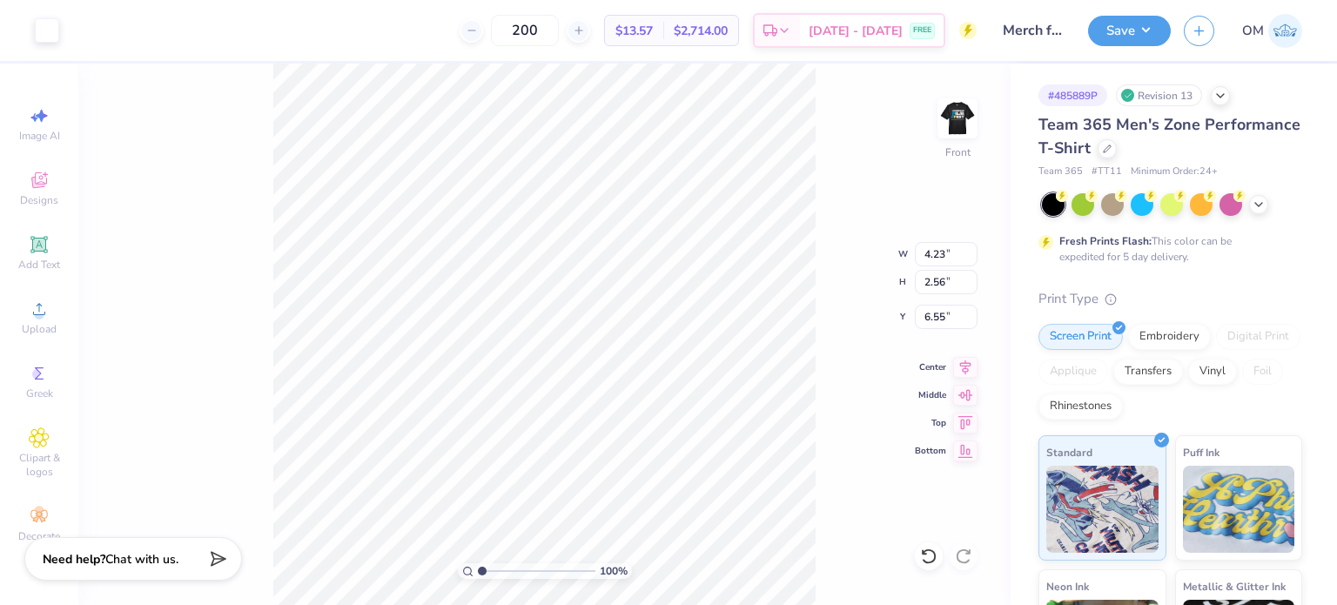
type input "4.82"
type input "1.47"
type input "7.10"
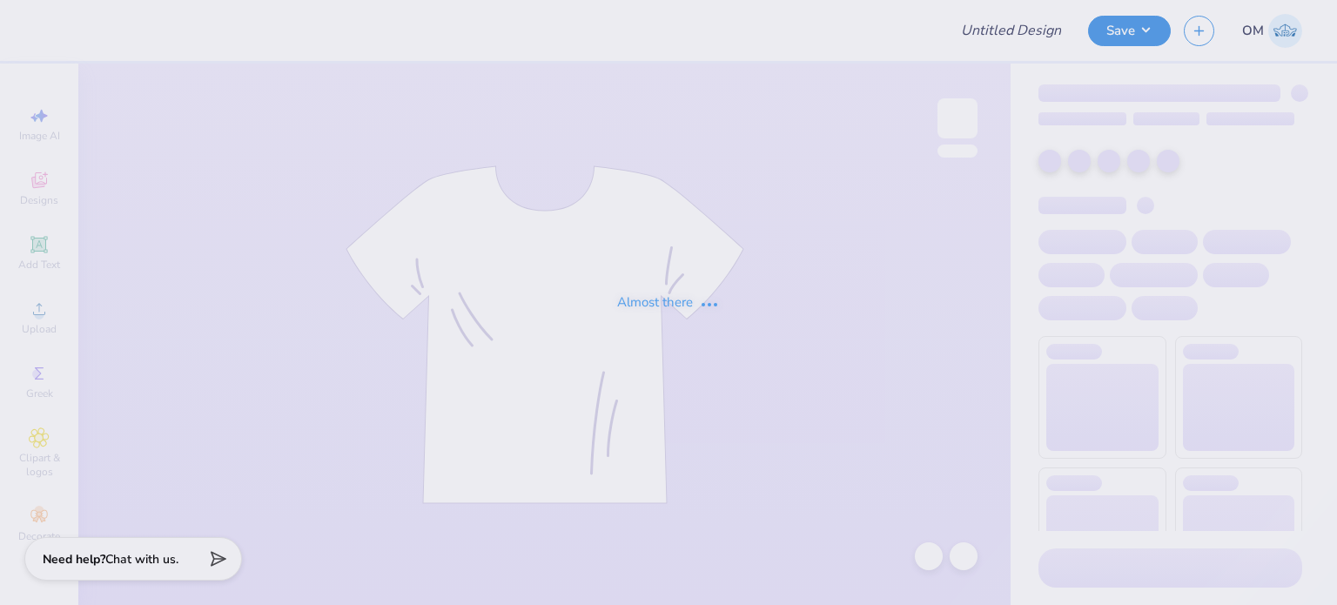
type input "Merch for ADC"
